Goal: Navigation & Orientation: Find specific page/section

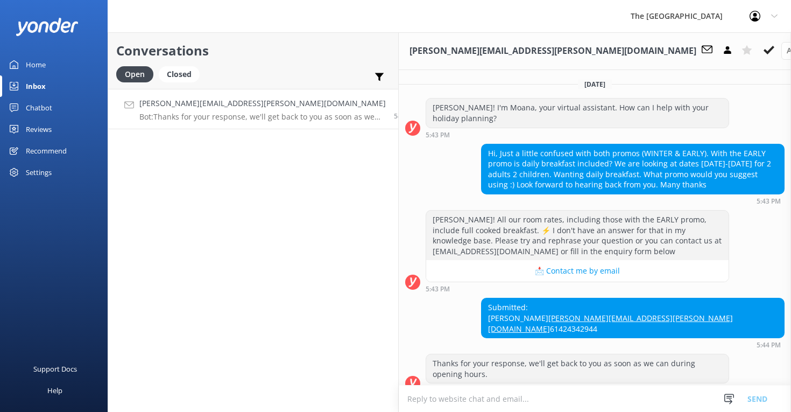
scroll to position [87, 0]
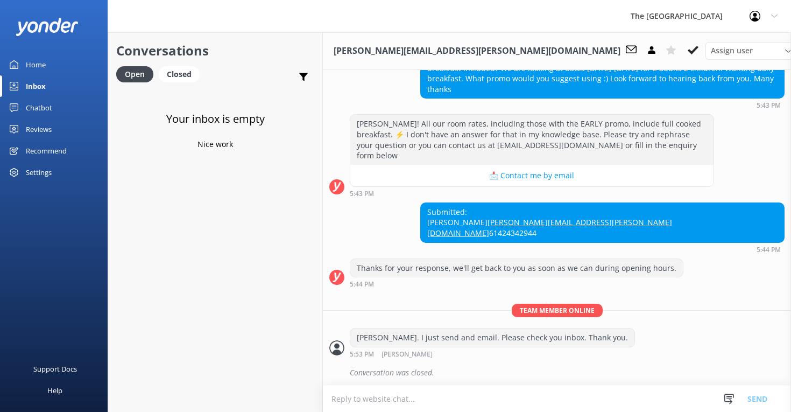
scroll to position [87, 0]
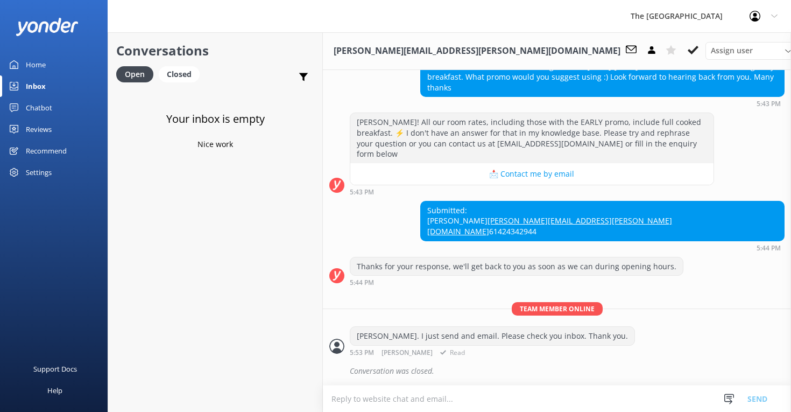
drag, startPoint x: 629, startPoint y: 338, endPoint x: 356, endPoint y: 335, distance: 272.3
click at [356, 335] on div "[PERSON_NAME]. I just send and email. Please check you inbox. Thank you." at bounding box center [492, 336] width 284 height 18
copy div "[PERSON_NAME]. I just send and email. Please check you inbox. Thank you."
